Goal: Transaction & Acquisition: Obtain resource

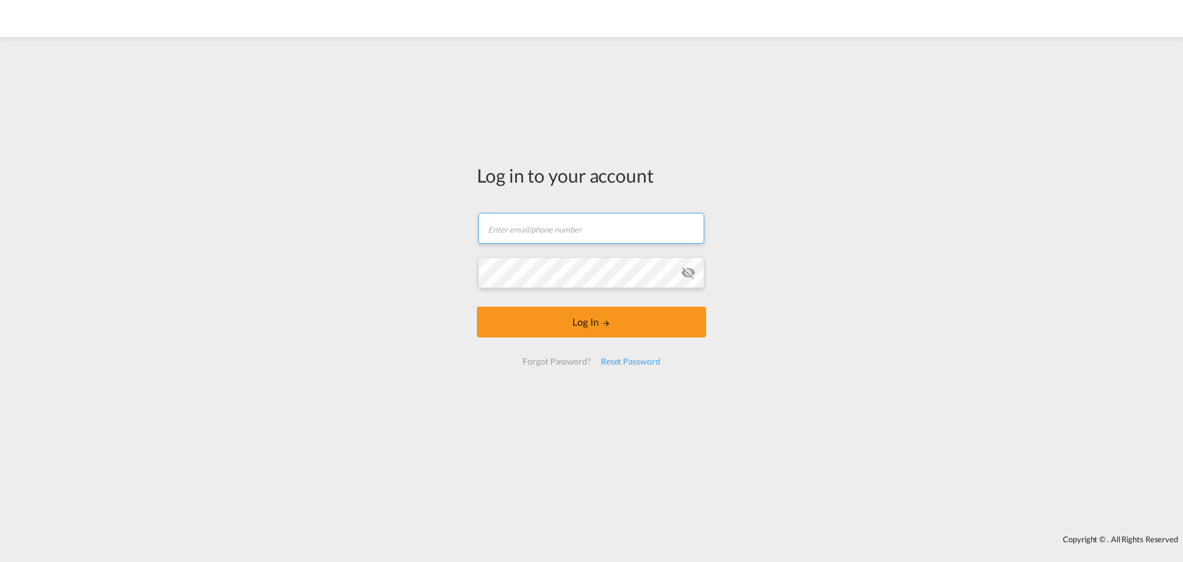
click at [504, 226] on input "text" at bounding box center [591, 228] width 226 height 31
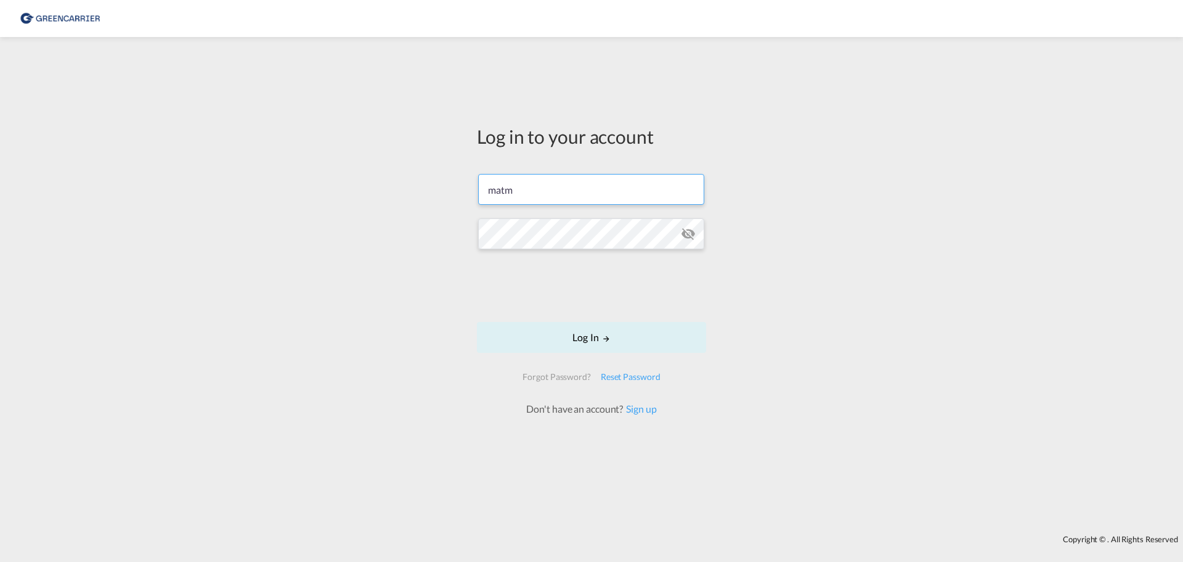
type input "[EMAIL_ADDRESS][DOMAIN_NAME]"
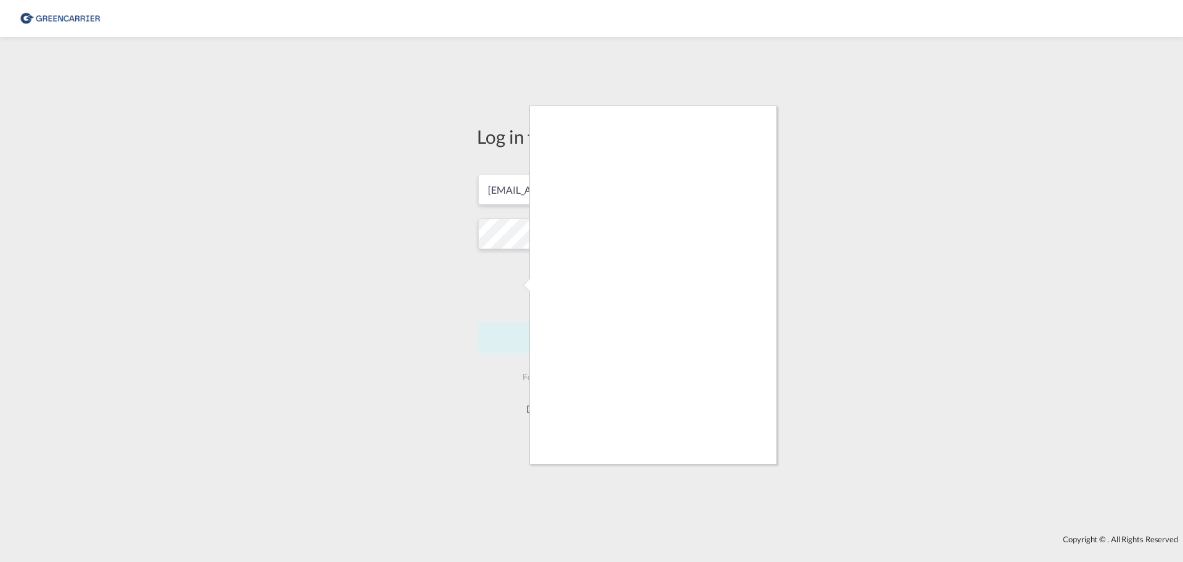
click at [753, 467] on div at bounding box center [591, 281] width 1183 height 562
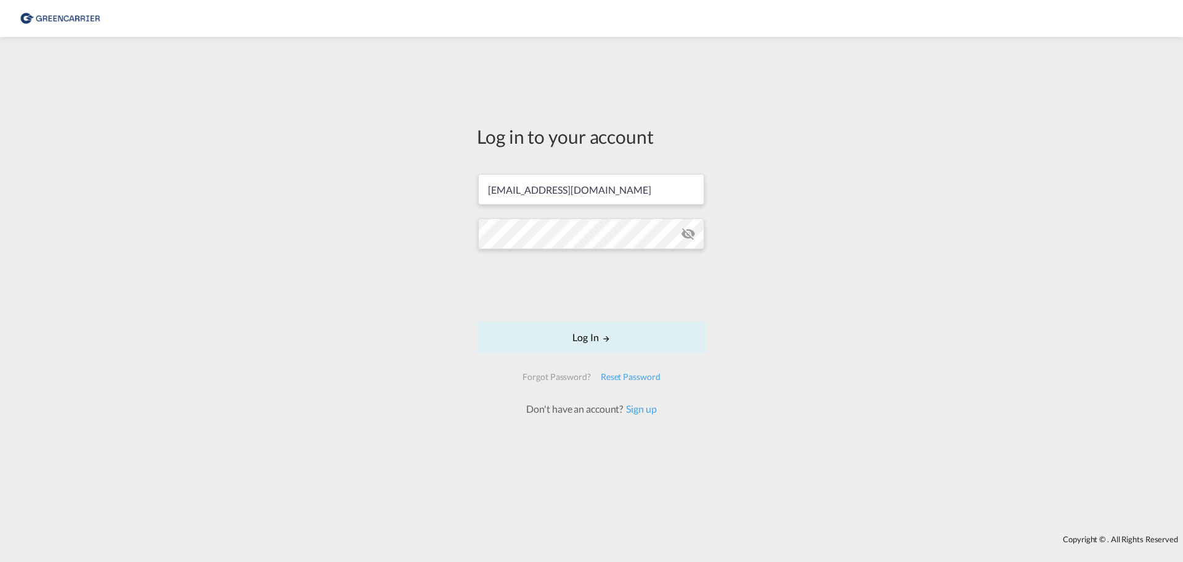
click at [638, 353] on form "[EMAIL_ADDRESS][DOMAIN_NAME] Log In Forgot Password? Reset Password Don't have …" at bounding box center [591, 288] width 229 height 254
click at [634, 343] on button "Log In" at bounding box center [591, 337] width 229 height 31
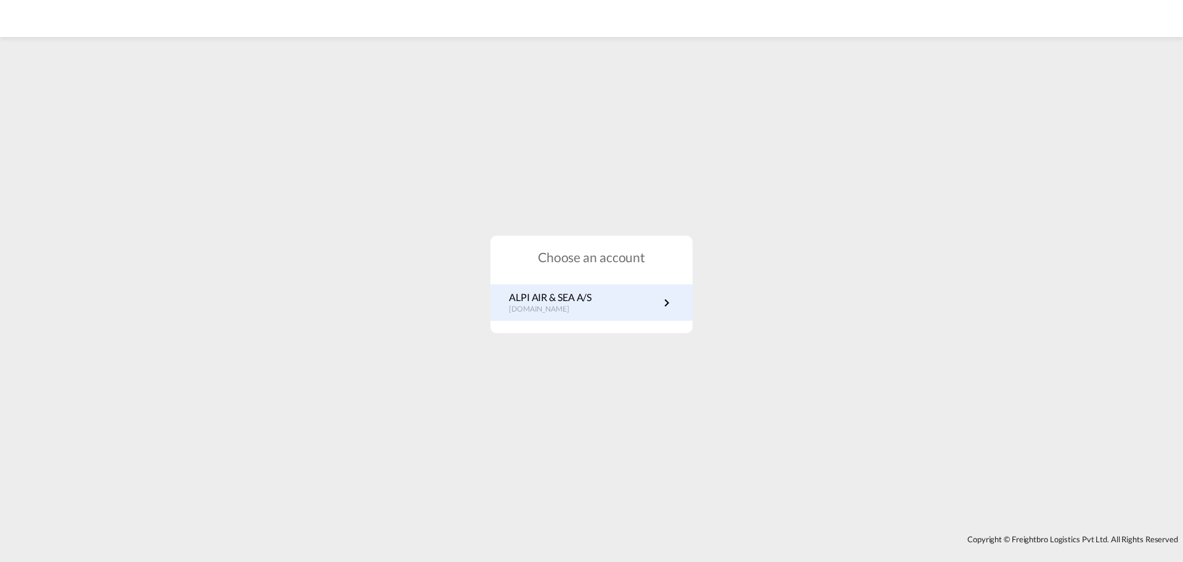
click at [529, 311] on p "[DOMAIN_NAME]" at bounding box center [550, 309] width 83 height 10
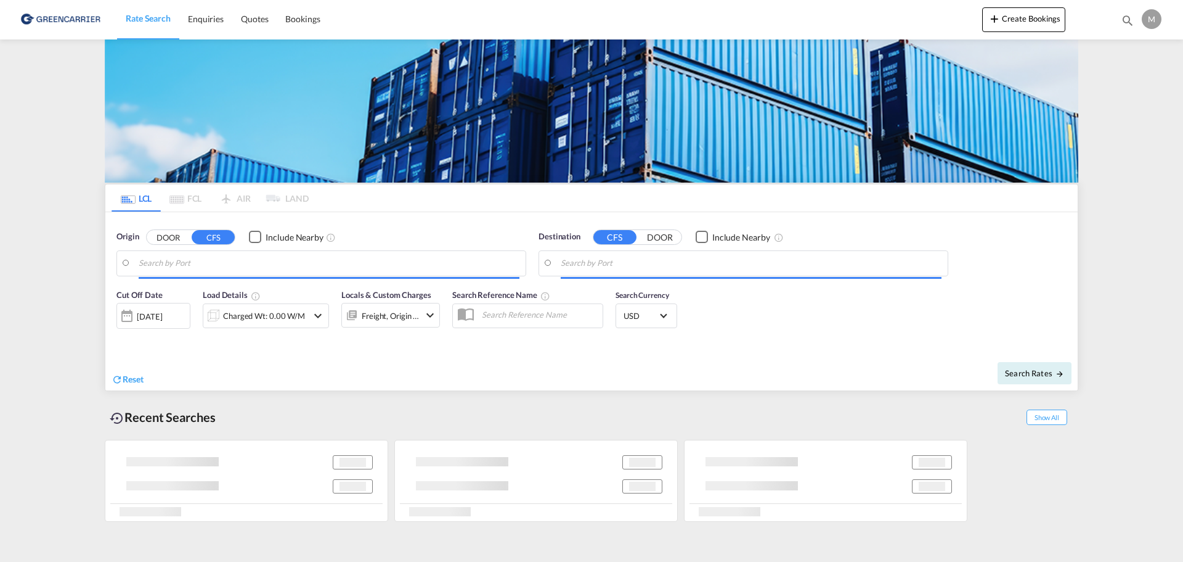
type input "DK-8700, Horsens"
type input "[GEOGRAPHIC_DATA], HKHKG"
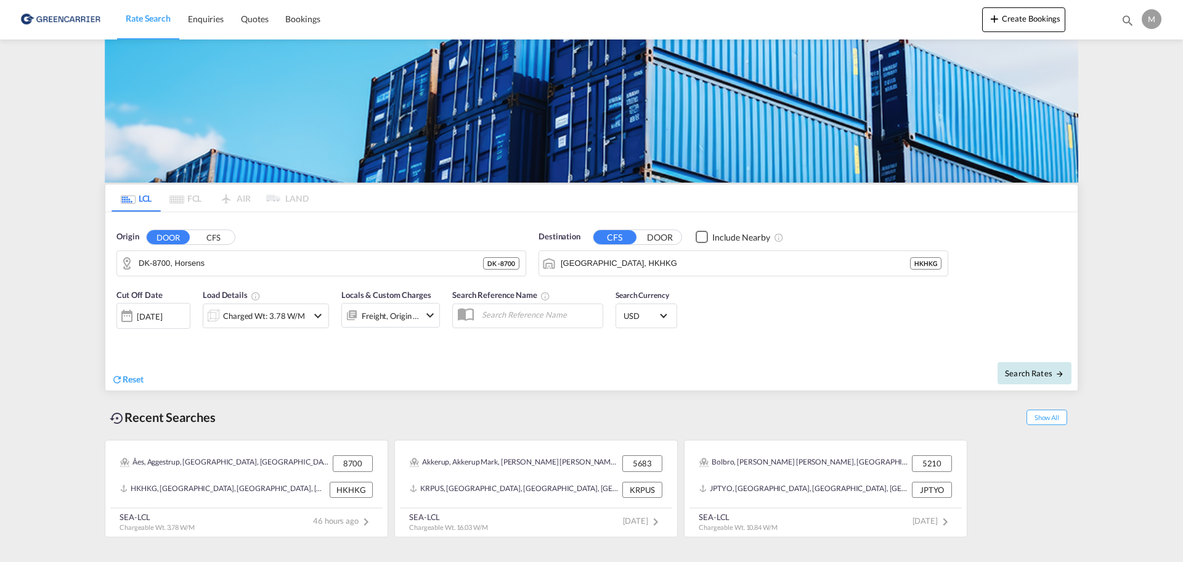
click at [1008, 375] on span "Search Rates" at bounding box center [1034, 373] width 59 height 10
type input "8700 to HKHKG / [DATE]"
